Goal: Understand process/instructions: Learn how to perform a task or action

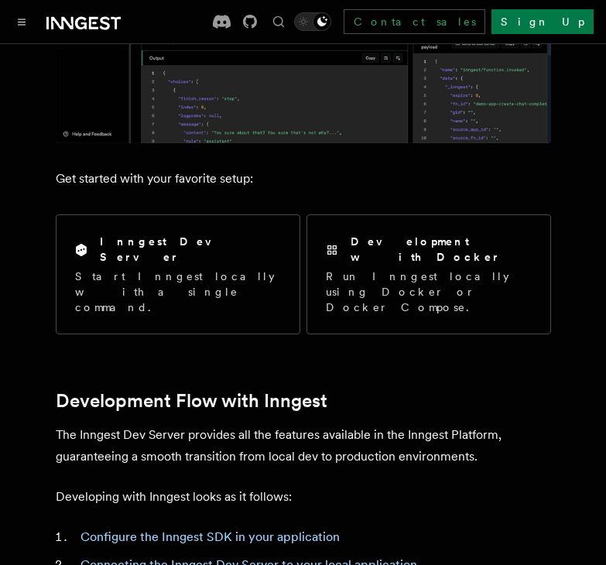
scroll to position [443, 0]
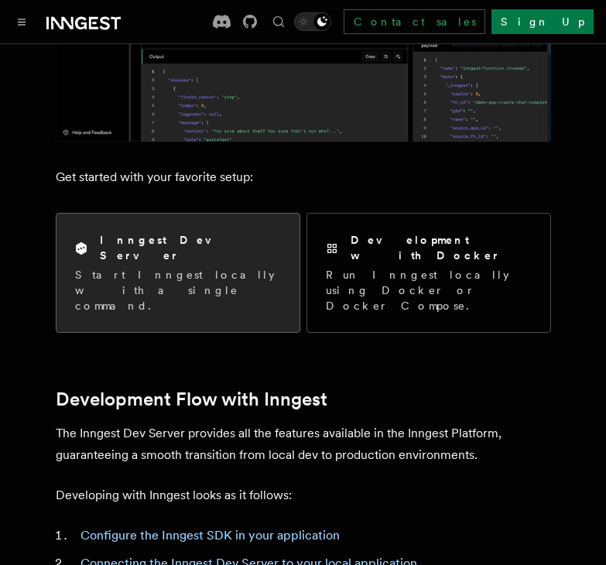
click at [177, 267] on p "Start Inngest locally with a single command." at bounding box center [178, 290] width 206 height 46
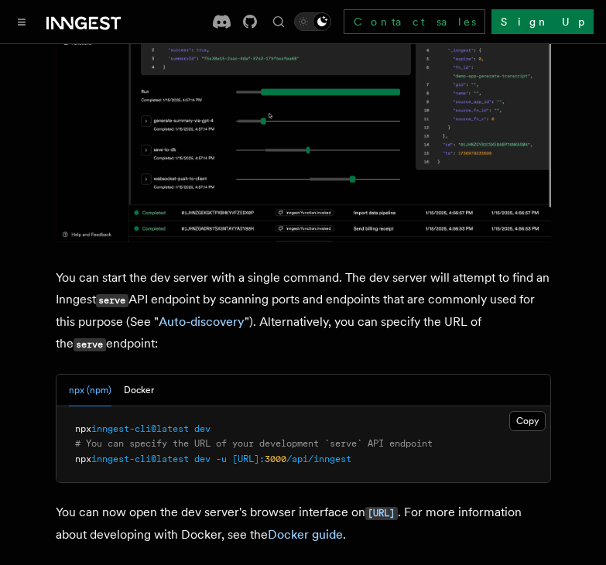
scroll to position [368, 0]
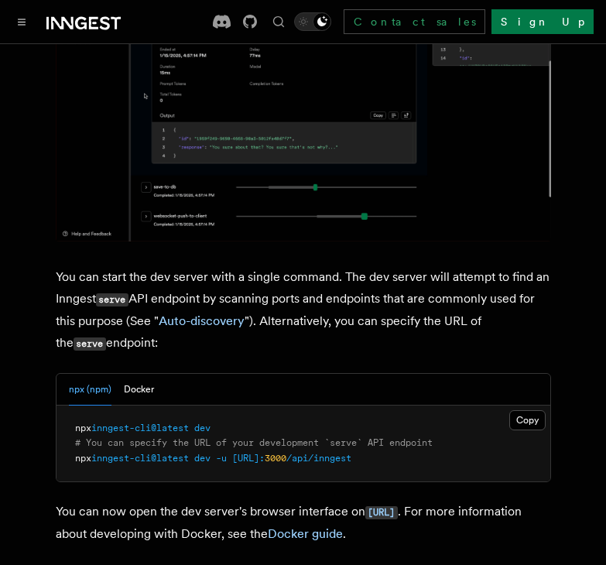
click at [143, 423] on span "inngest-cli@latest" at bounding box center [140, 428] width 98 height 11
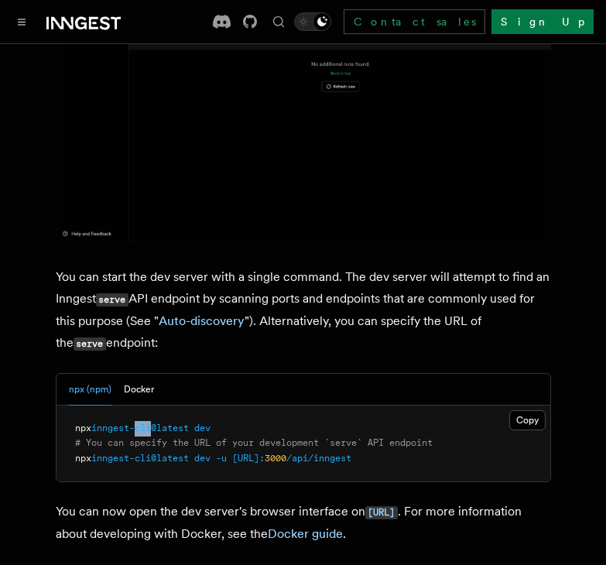
click at [143, 423] on span "inngest-cli@latest" at bounding box center [140, 428] width 98 height 11
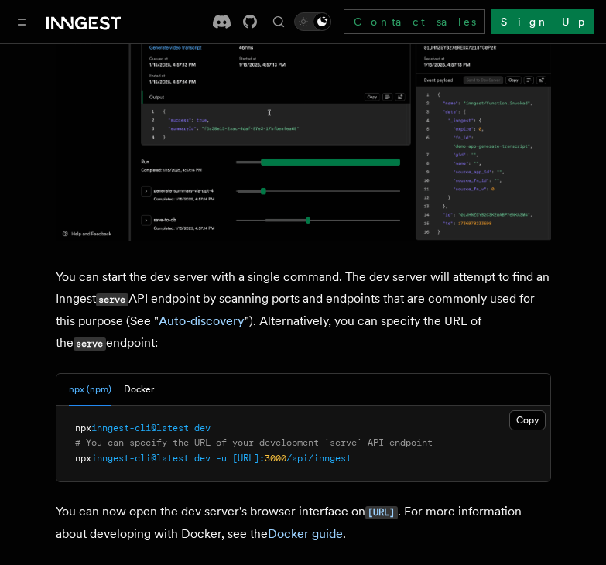
click at [143, 423] on span "inngest-cli@latest" at bounding box center [140, 428] width 98 height 11
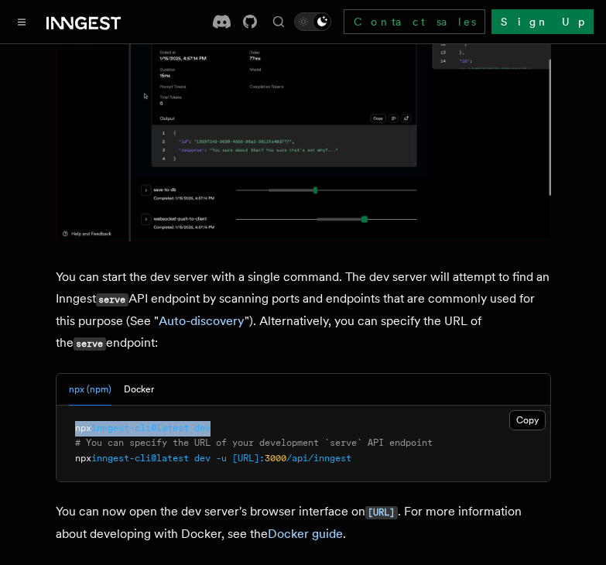
drag, startPoint x: 218, startPoint y: 407, endPoint x: 67, endPoint y: 392, distance: 152.4
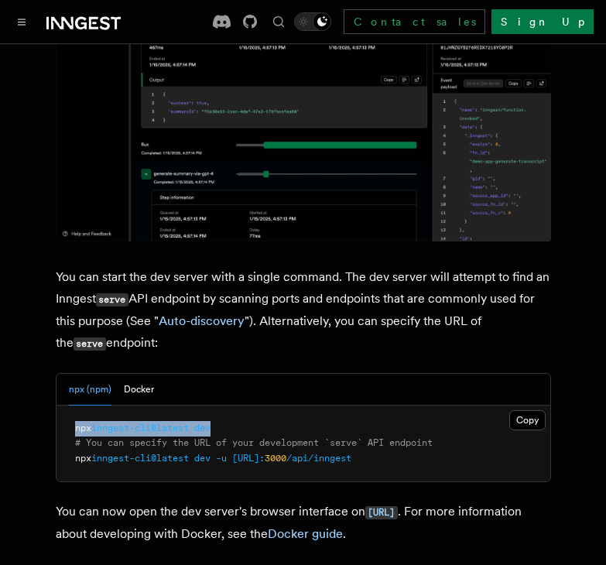
click at [67, 406] on pre "npx inngest-cli@latest dev # You can specify the URL of your development `serve…" at bounding box center [304, 444] width 494 height 77
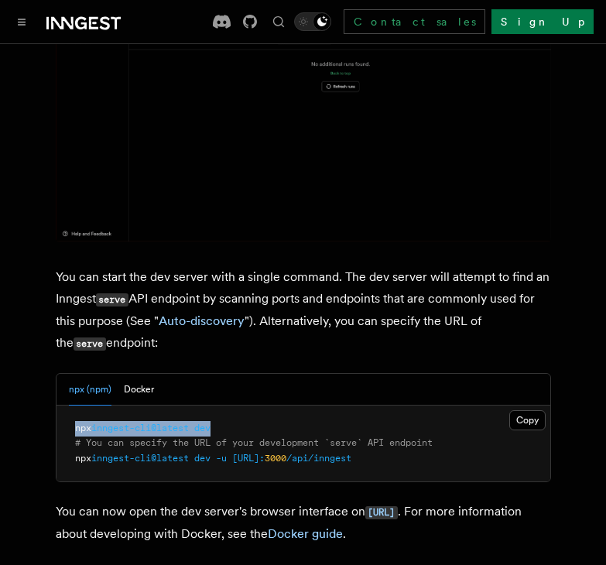
copy span "npx inngest-cli@latest dev"
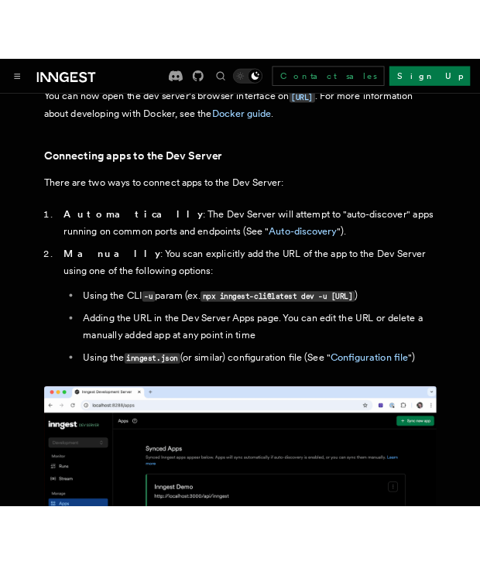
scroll to position [1326, 0]
